Goal: Transaction & Acquisition: Purchase product/service

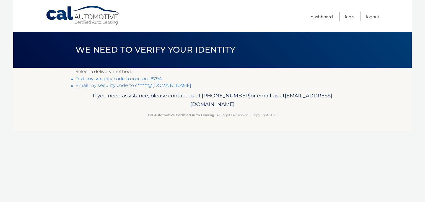
click at [125, 78] on link "Text my security code to xxx-xxx-8794" at bounding box center [118, 78] width 86 height 5
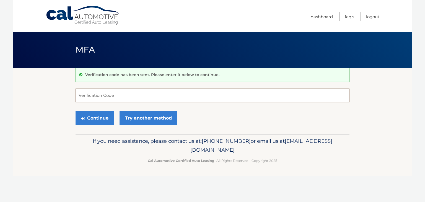
click at [137, 93] on input "Verification Code" at bounding box center [212, 95] width 274 height 14
type input "790400"
click at [100, 117] on button "Continue" at bounding box center [94, 118] width 38 height 14
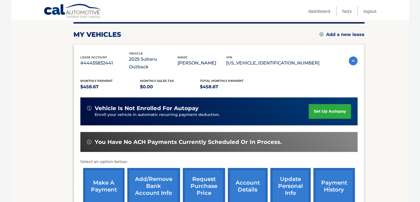
scroll to position [111, 0]
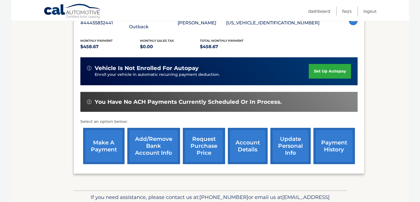
click at [108, 140] on link "make a payment" at bounding box center [103, 146] width 41 height 36
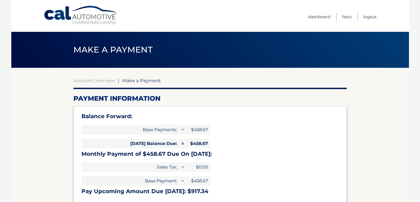
select select "MzM1YWE3MDMtZmNmZC00YmRkLWJlMjUtNzFkZmVhMGVlNDk3"
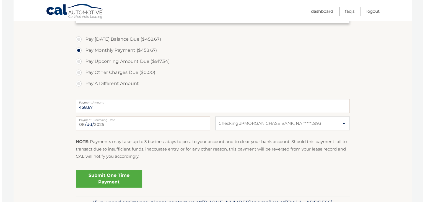
scroll to position [194, 0]
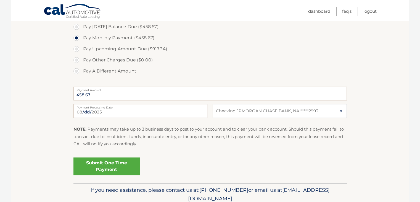
click at [114, 166] on link "Submit One Time Payment" at bounding box center [107, 166] width 66 height 18
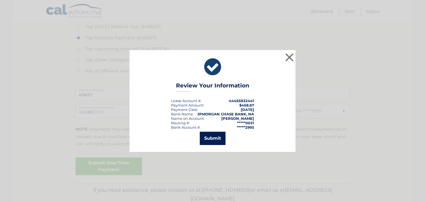
click at [211, 139] on button "Submit" at bounding box center [213, 138] width 26 height 13
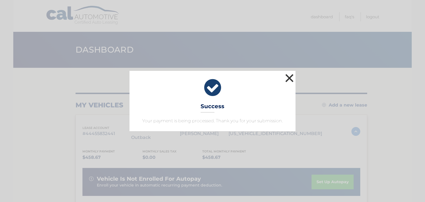
click at [289, 77] on button "×" at bounding box center [289, 77] width 11 height 11
